Goal: Task Accomplishment & Management: Use online tool/utility

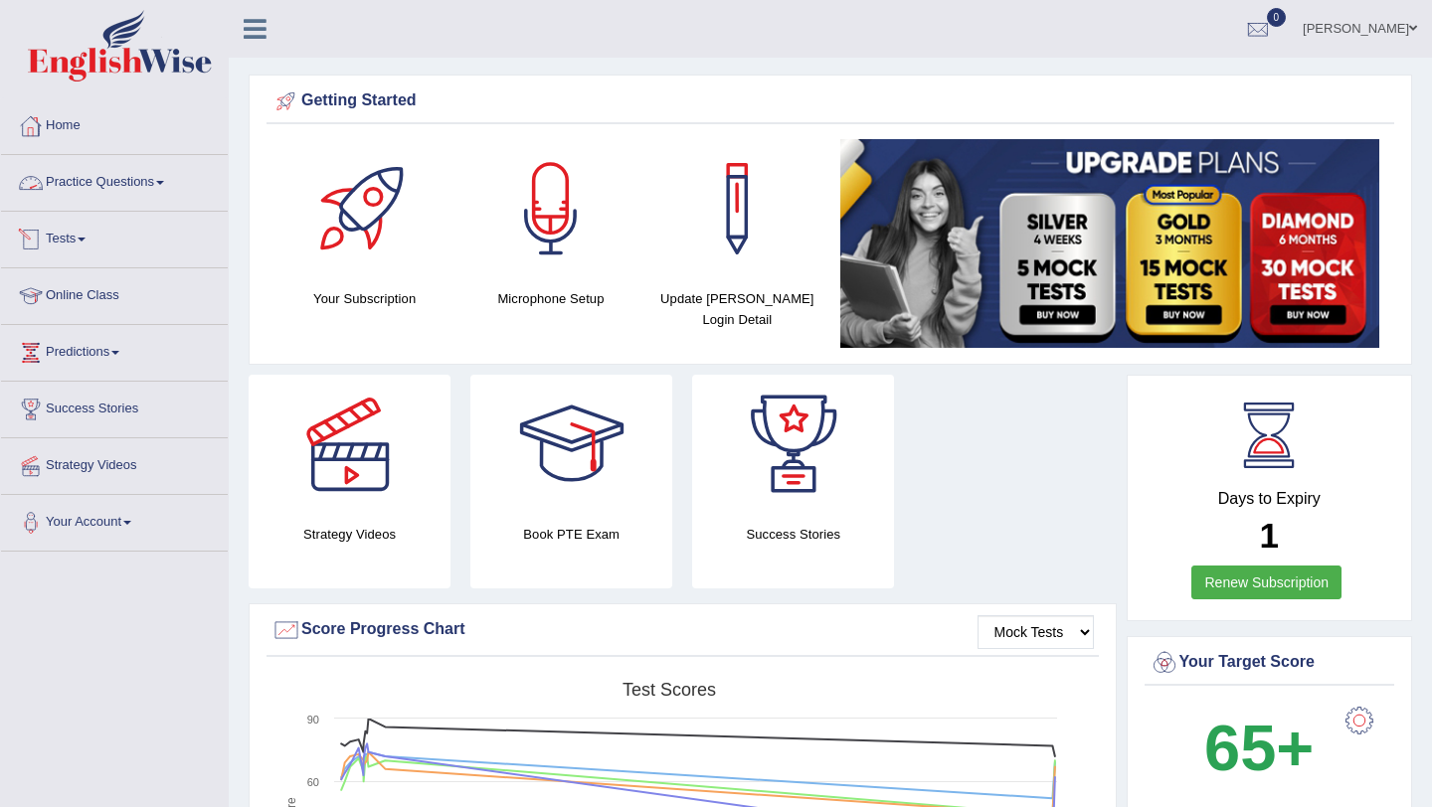
click at [89, 236] on link "Tests" at bounding box center [114, 237] width 227 height 50
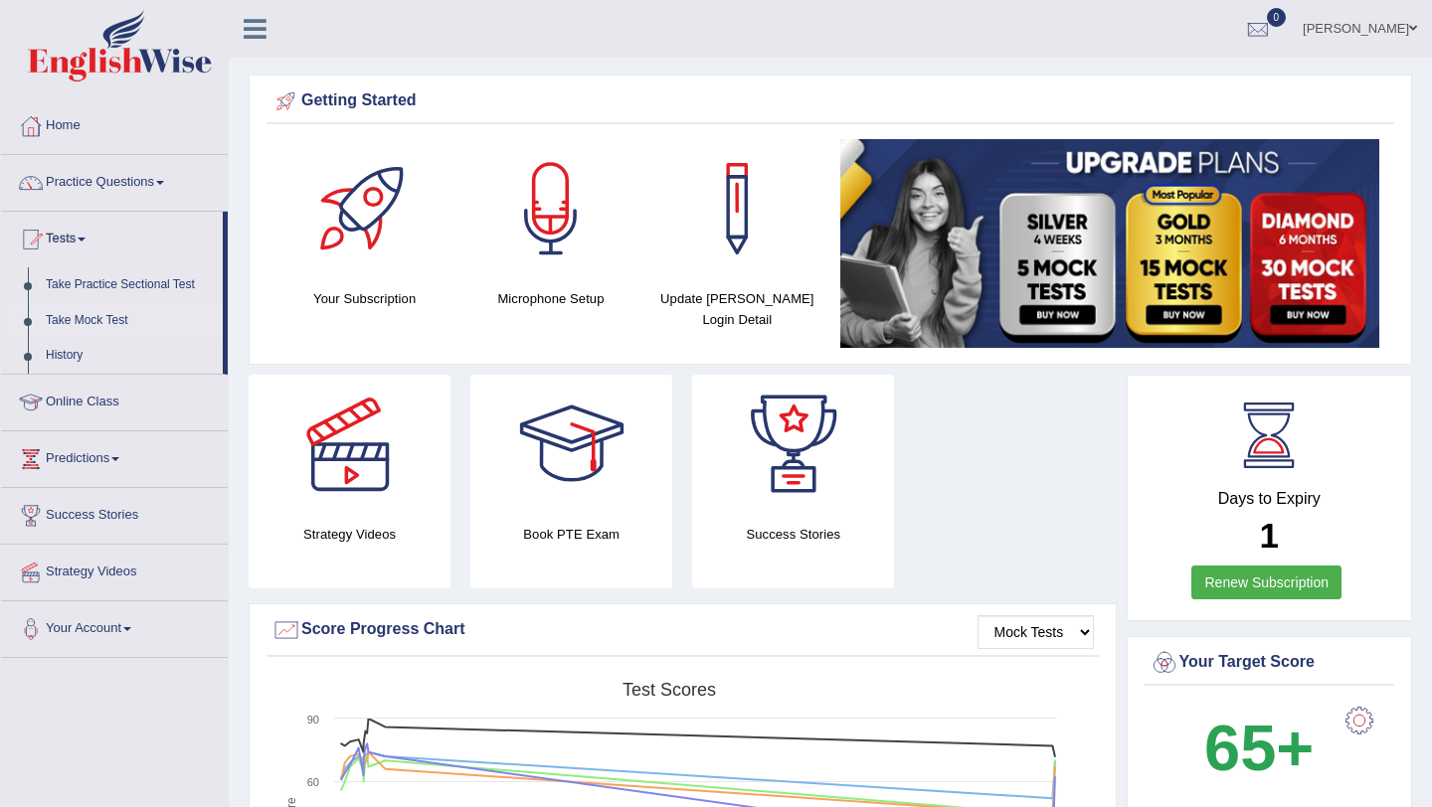
click at [97, 323] on link "Take Mock Test" at bounding box center [130, 321] width 186 height 36
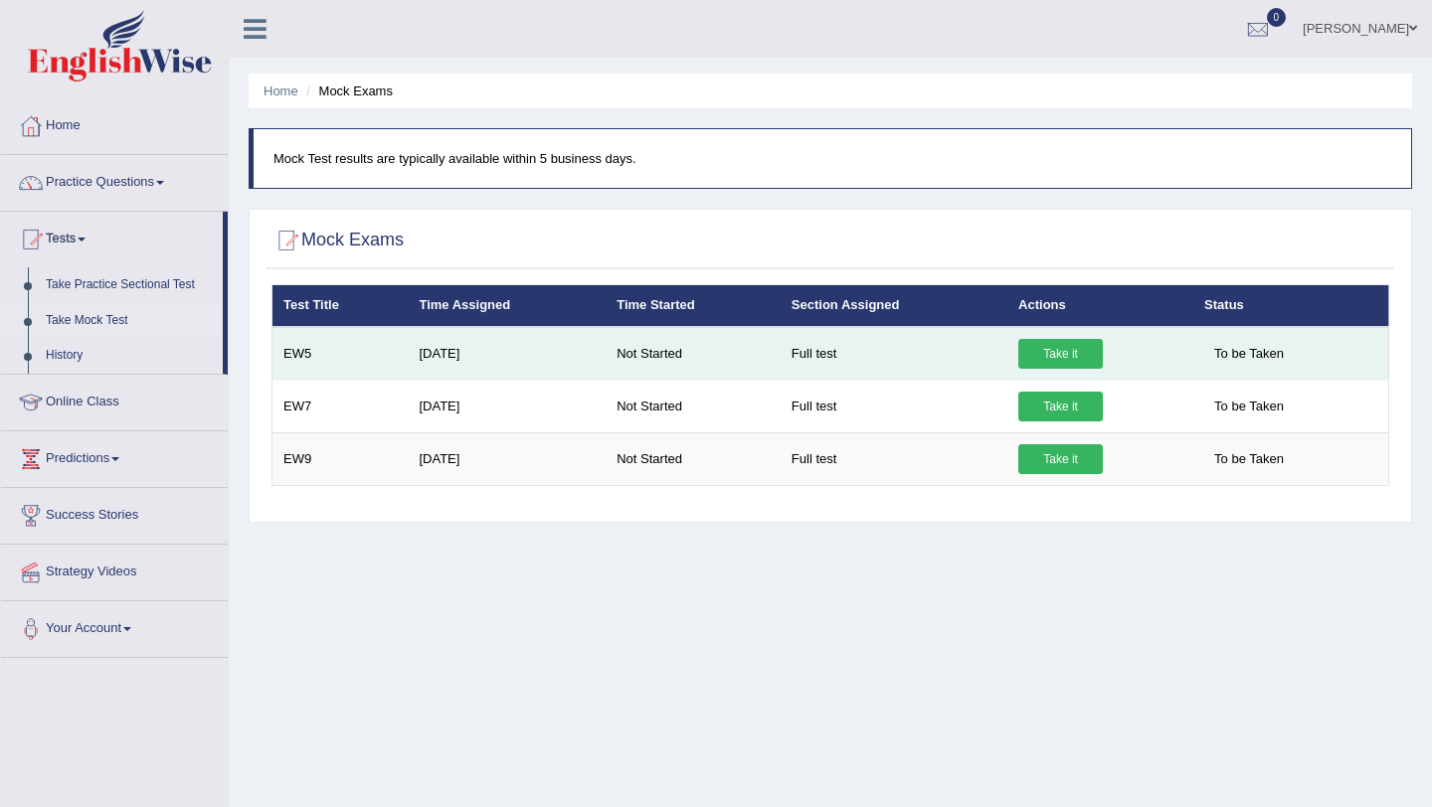
click at [1058, 354] on link "Take it" at bounding box center [1060, 354] width 85 height 30
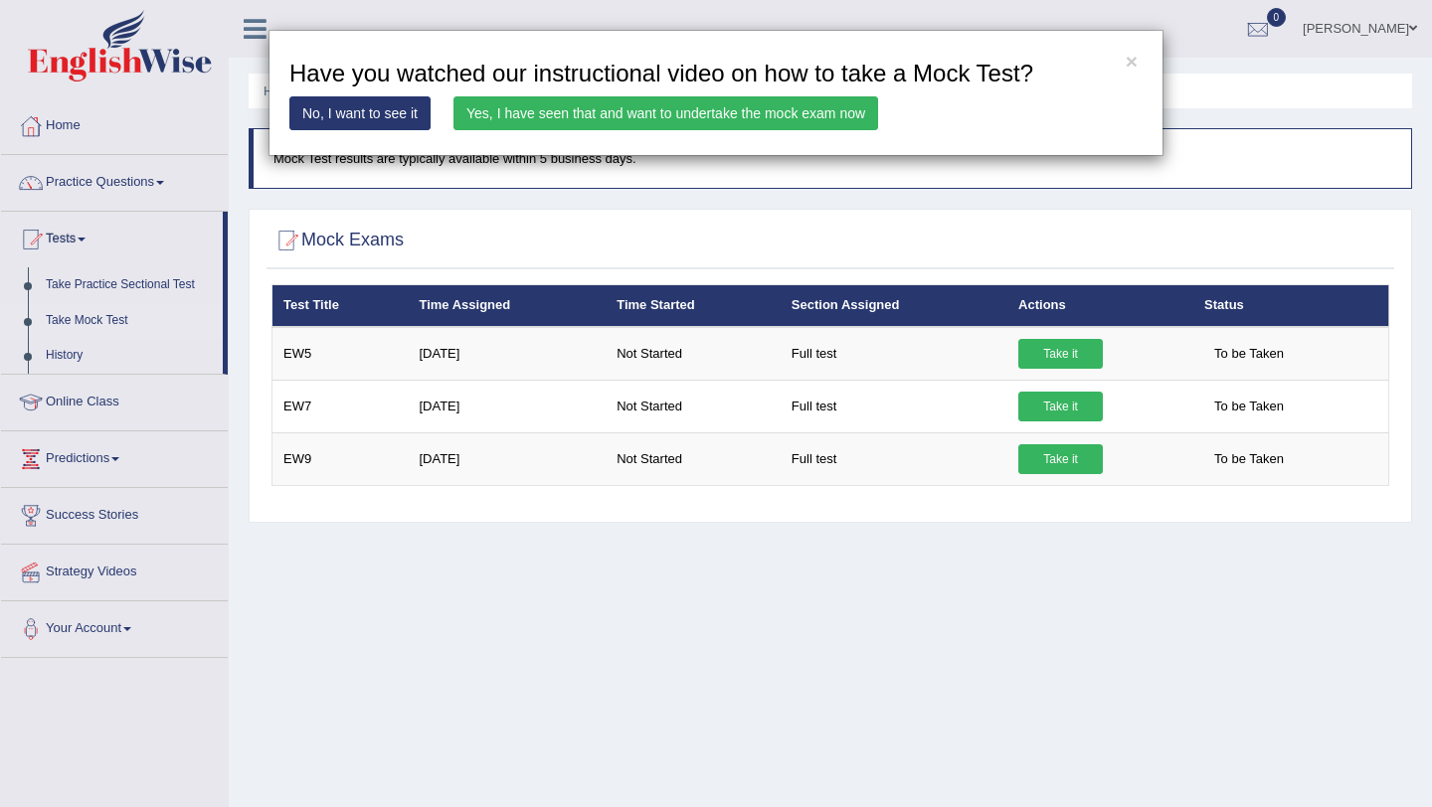
click at [643, 121] on link "Yes, I have seen that and want to undertake the mock exam now" at bounding box center [665, 113] width 425 height 34
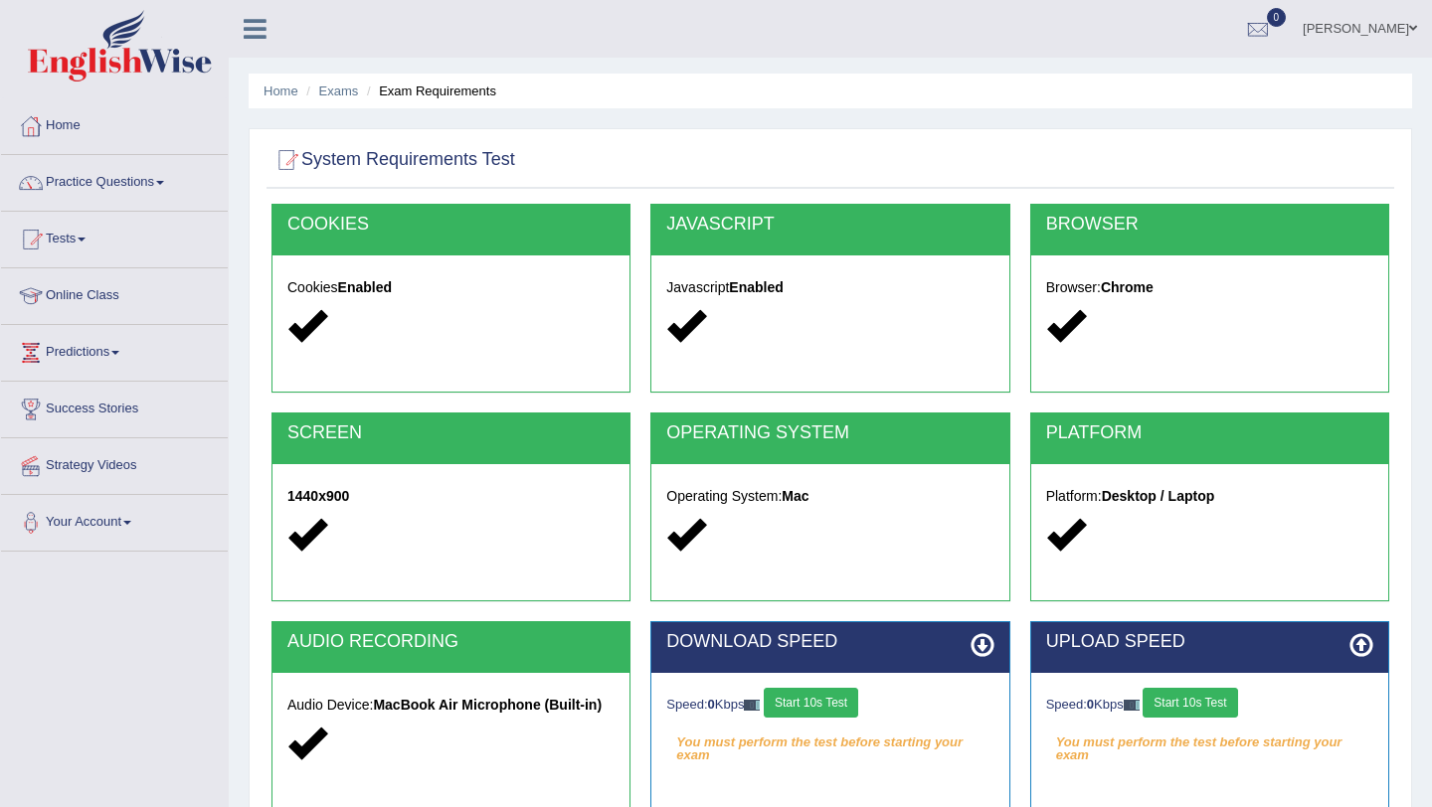
click at [832, 700] on button "Start 10s Test" at bounding box center [811, 703] width 94 height 30
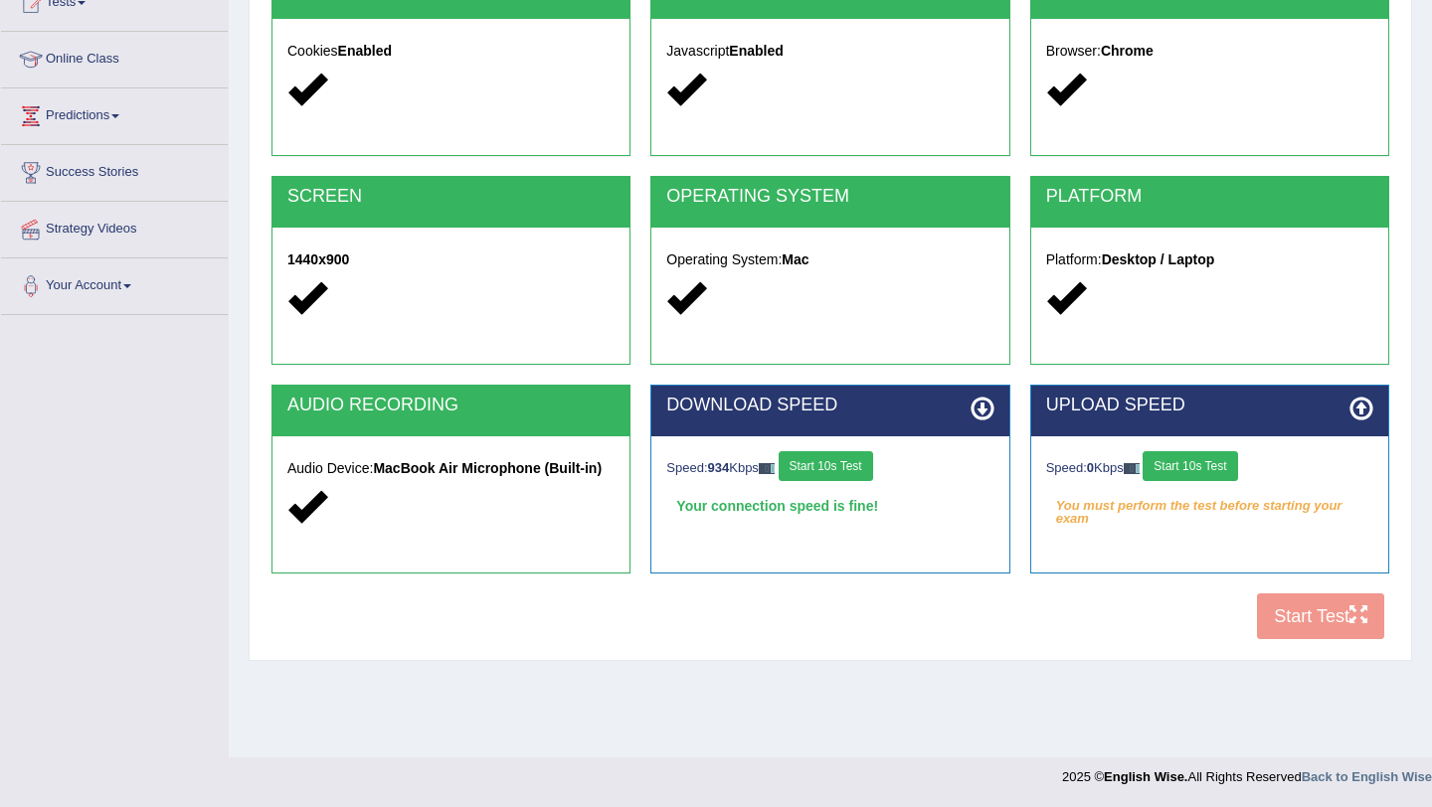
click at [1227, 469] on button "Start 10s Test" at bounding box center [1190, 466] width 94 height 30
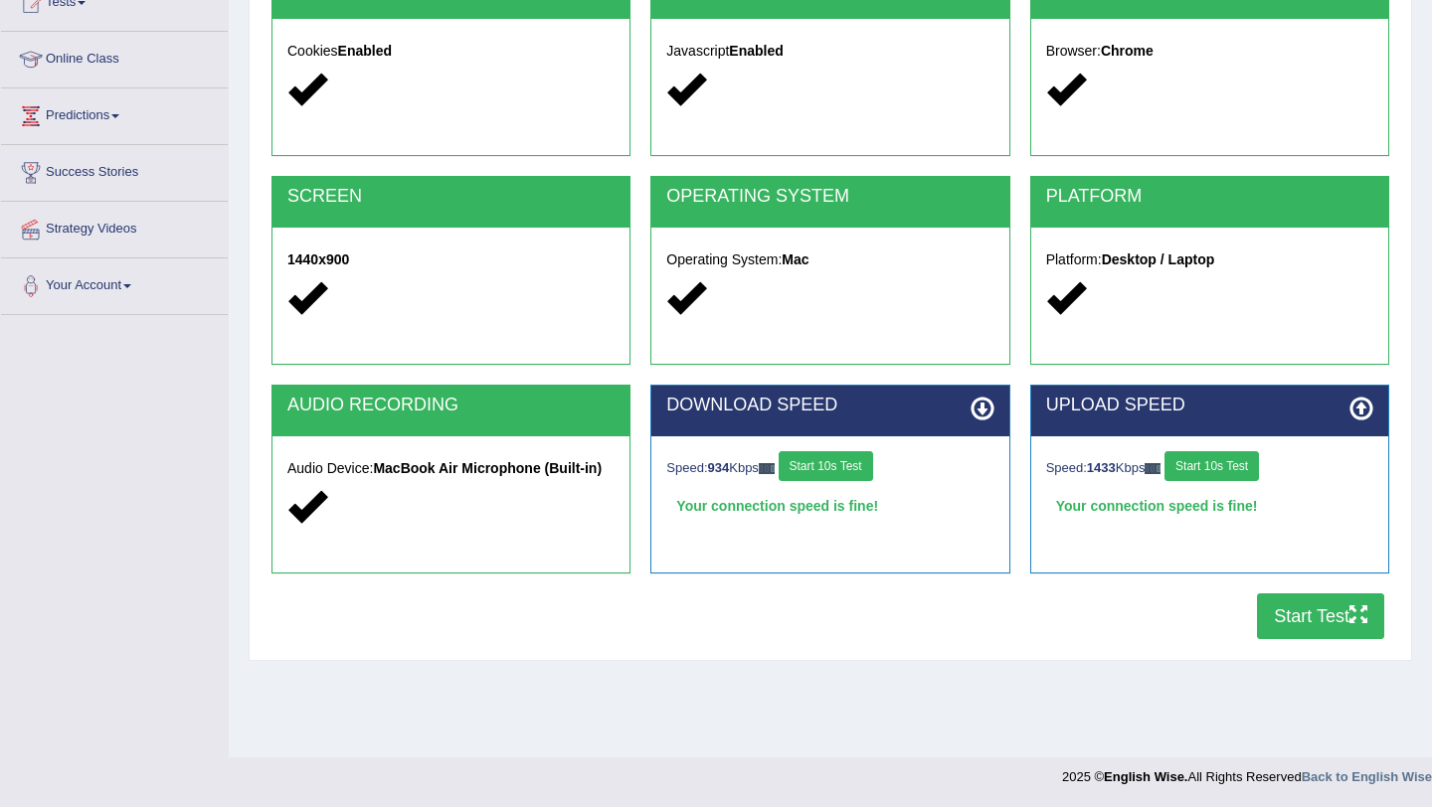
click at [1308, 619] on button "Start Test" at bounding box center [1320, 617] width 127 height 46
